Goal: Information Seeking & Learning: Check status

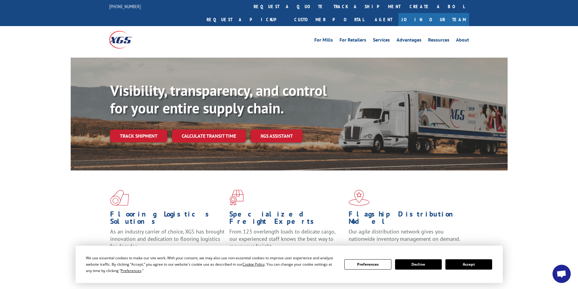
click at [470, 265] on button "Accept" at bounding box center [468, 264] width 47 height 10
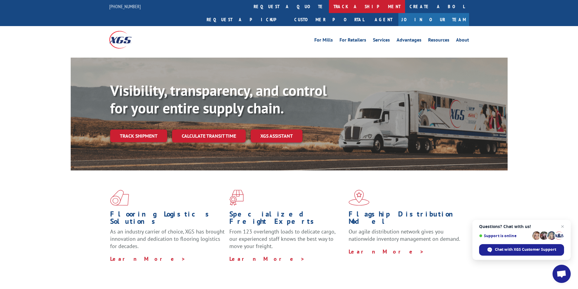
click at [329, 8] on link "track a shipment" at bounding box center [367, 6] width 76 height 13
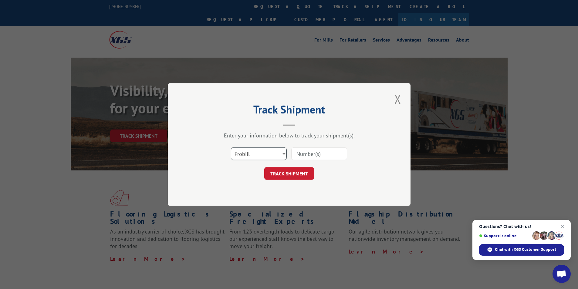
click at [280, 154] on select "Select category... Probill BOL PO" at bounding box center [259, 153] width 56 height 13
select select "bol"
click at [231, 147] on select "Select category... Probill BOL PO" at bounding box center [259, 153] width 56 height 13
click at [309, 154] on input at bounding box center [319, 153] width 56 height 13
paste input "3354517"
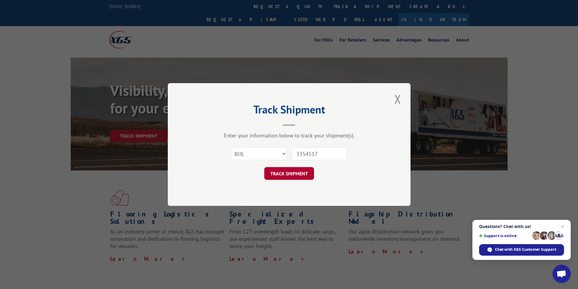
type input "3354517"
click at [297, 174] on button "TRACK SHIPMENT" at bounding box center [289, 173] width 50 height 13
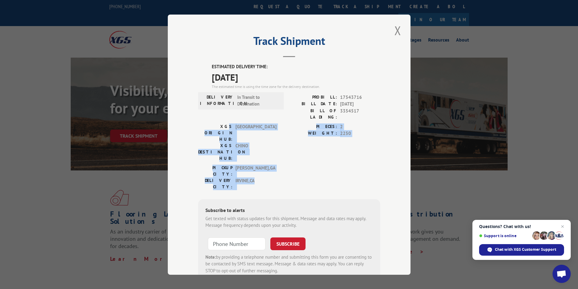
drag, startPoint x: 203, startPoint y: 118, endPoint x: 356, endPoint y: 149, distance: 156.3
click at [343, 150] on div "ESTIMATED DELIVERY TIME: [DATE] The estimated time is using the time zone for t…" at bounding box center [289, 172] width 182 height 218
click at [358, 164] on div "PICKUP CITY: [GEOGRAPHIC_DATA] , [GEOGRAPHIC_DATA] DELIVERY CITY: [GEOGRAPHIC_D…" at bounding box center [289, 178] width 182 height 29
drag, startPoint x: 211, startPoint y: 128, endPoint x: 353, endPoint y: 151, distance: 143.9
click at [348, 151] on div "ESTIMATED DELIVERY TIME: [DATE] The estimated time is using the time zone for t…" at bounding box center [289, 172] width 182 height 218
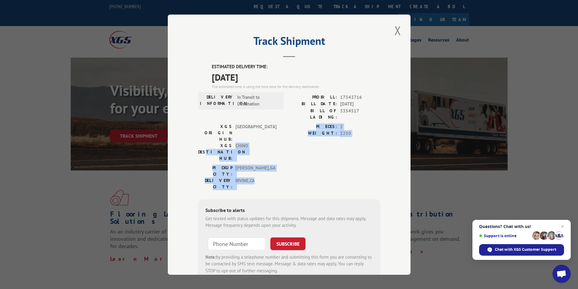
click at [356, 164] on div "PICKUP CITY: [GEOGRAPHIC_DATA] , [GEOGRAPHIC_DATA] DELIVERY CITY: [GEOGRAPHIC_D…" at bounding box center [289, 178] width 182 height 29
drag, startPoint x: 208, startPoint y: 142, endPoint x: 279, endPoint y: 152, distance: 71.1
click at [277, 164] on div "PICKUP CITY: [GEOGRAPHIC_DATA] , [GEOGRAPHIC_DATA] DELIVERY CITY: [GEOGRAPHIC_D…" at bounding box center [239, 176] width 82 height 25
click at [299, 164] on div "PICKUP CITY: [GEOGRAPHIC_DATA] , [GEOGRAPHIC_DATA] DELIVERY CITY: [GEOGRAPHIC_D…" at bounding box center [289, 178] width 182 height 29
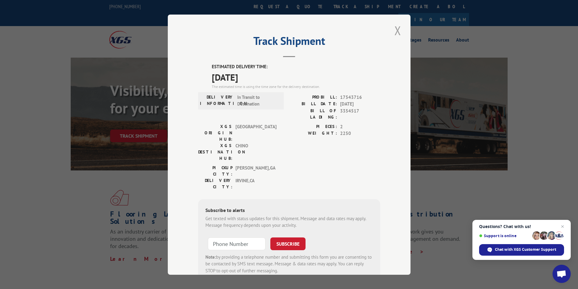
click at [394, 30] on button "Close modal" at bounding box center [398, 30] width 10 height 17
